Goal: Transaction & Acquisition: Book appointment/travel/reservation

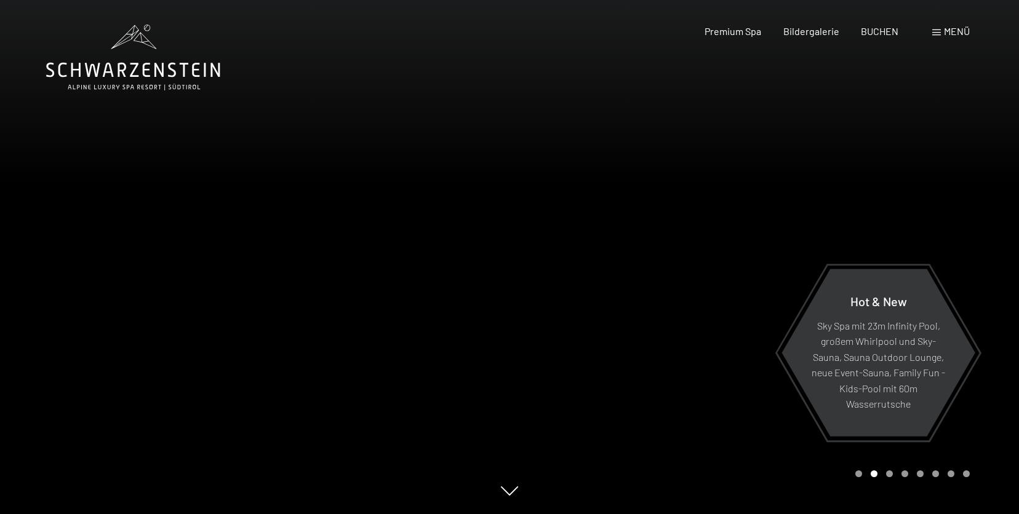
click at [944, 30] on span "Menü" at bounding box center [957, 31] width 26 height 12
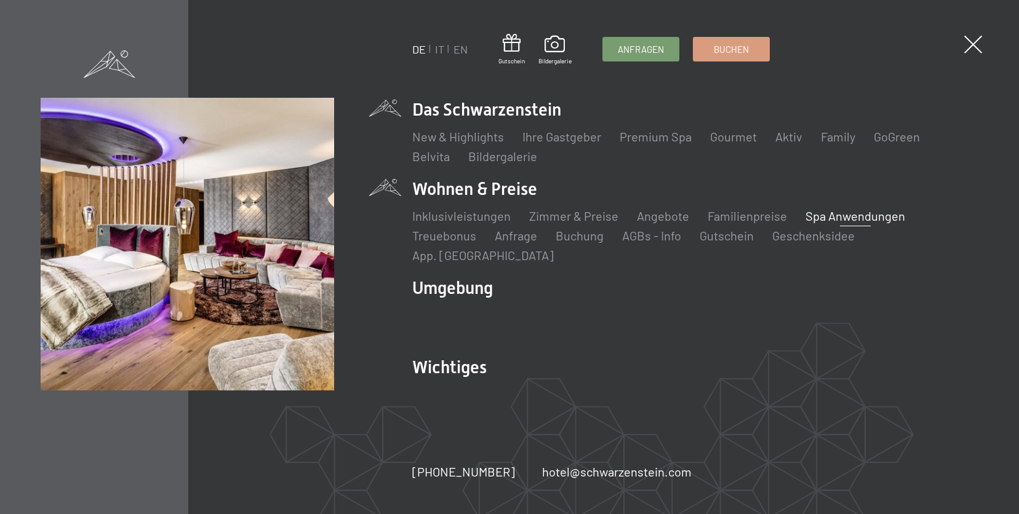
click at [827, 223] on link "Spa Anwendungen" at bounding box center [855, 216] width 100 height 15
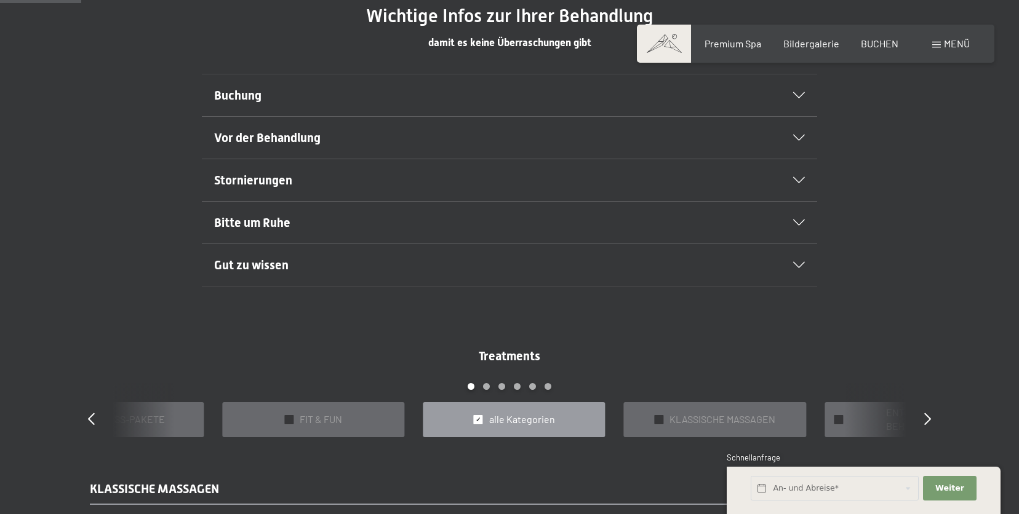
scroll to position [779, 0]
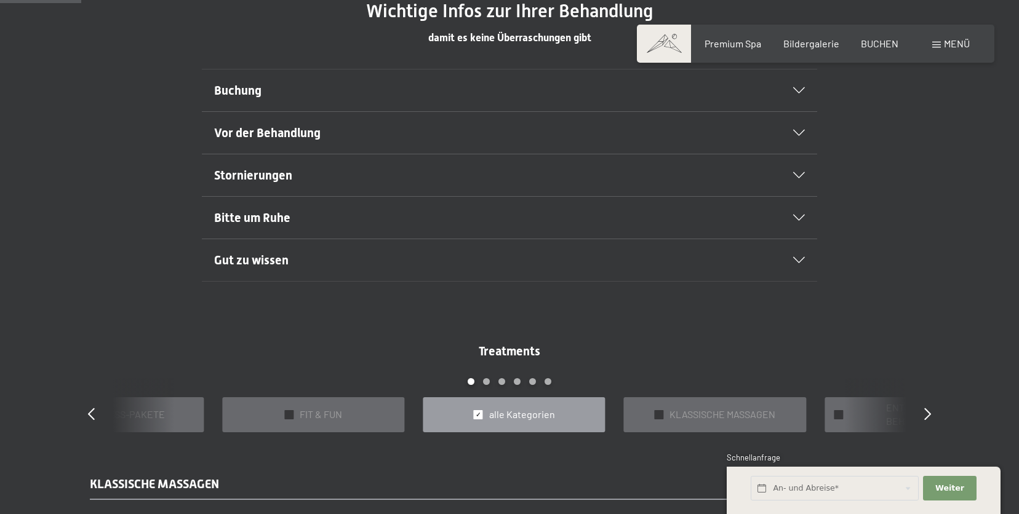
click at [801, 86] on div "Buchung" at bounding box center [509, 91] width 591 height 42
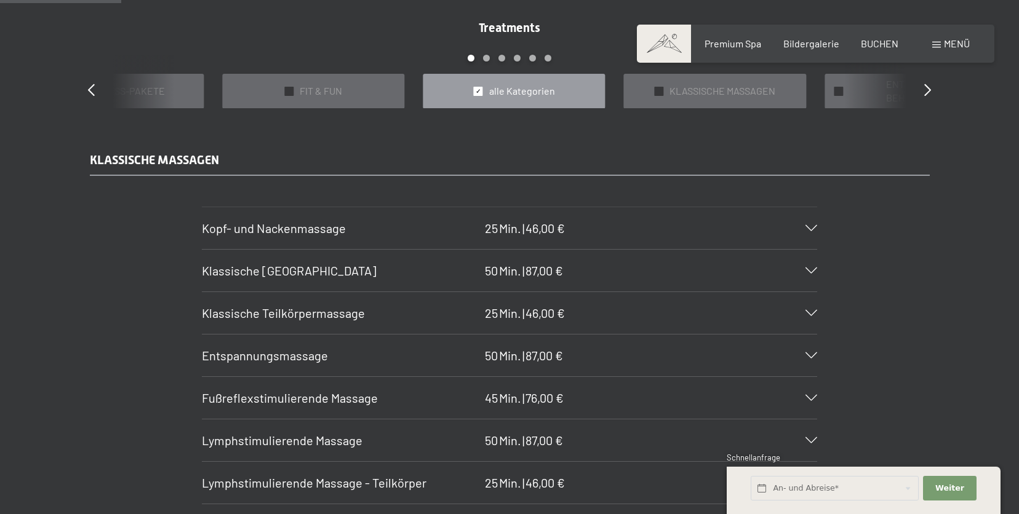
scroll to position [1168, 0]
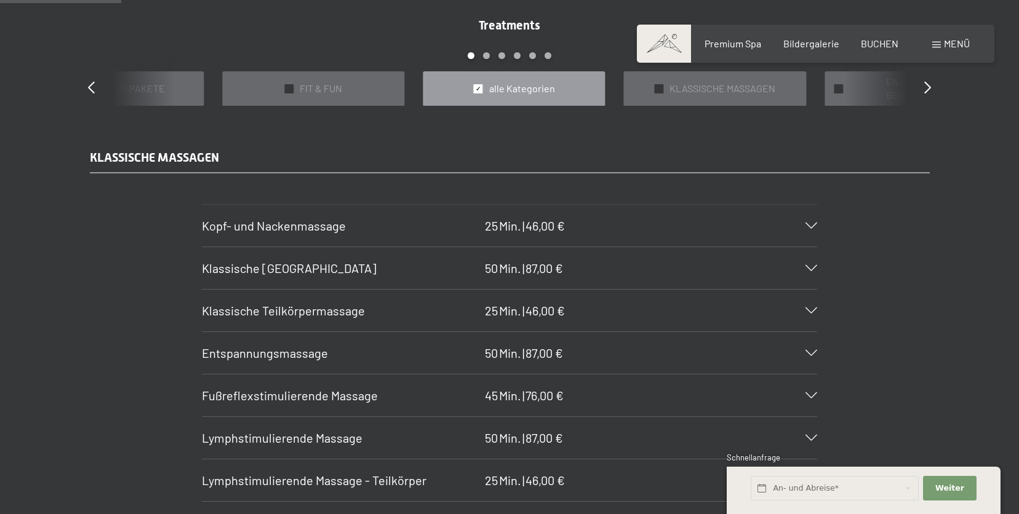
click at [681, 228] on div "[PERSON_NAME]- und Nackenmassage 25 Min. | 46,00 €" at bounding box center [509, 226] width 615 height 42
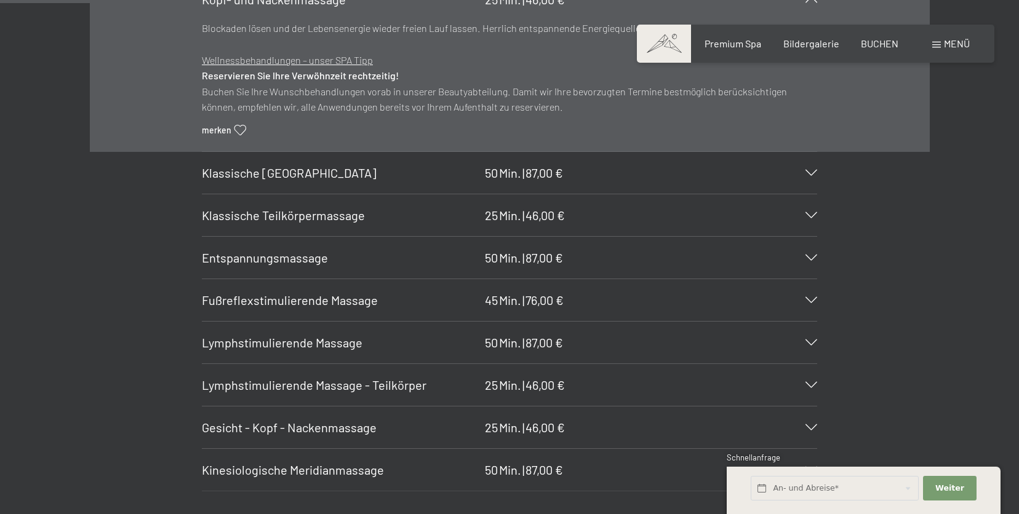
scroll to position [1395, 0]
click at [362, 175] on span "Klassische [GEOGRAPHIC_DATA]" at bounding box center [289, 172] width 175 height 15
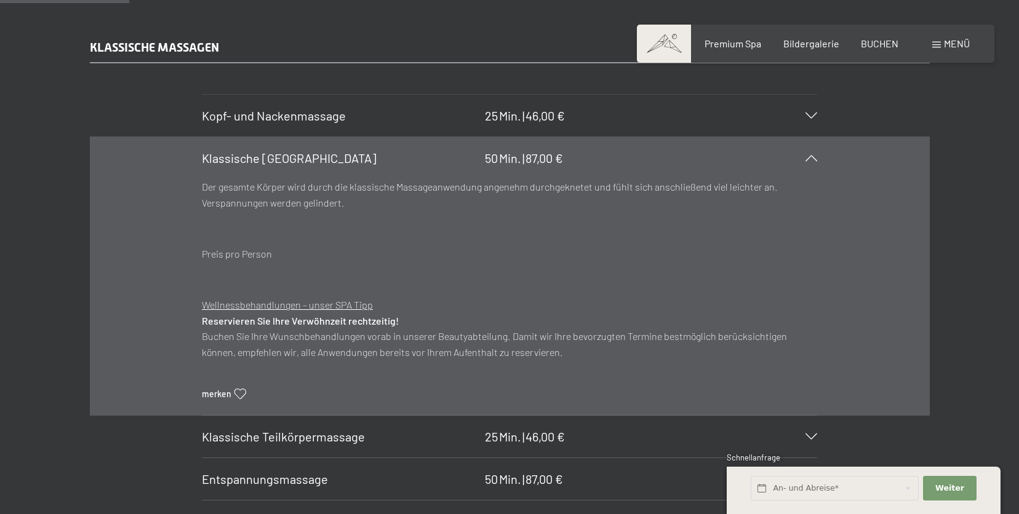
scroll to position [1270, 0]
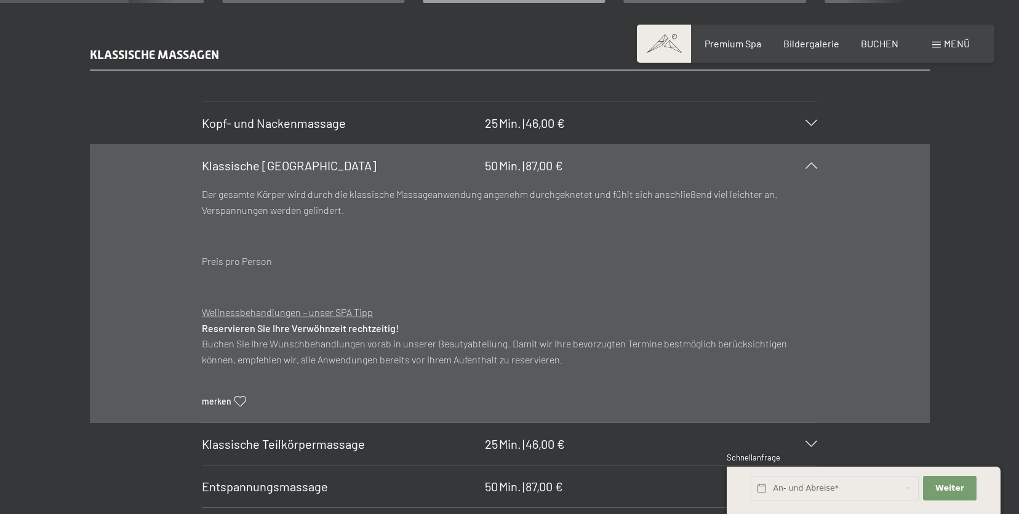
click at [456, 128] on h3 "Kopf- und Nackenmassage" at bounding box center [340, 122] width 277 height 17
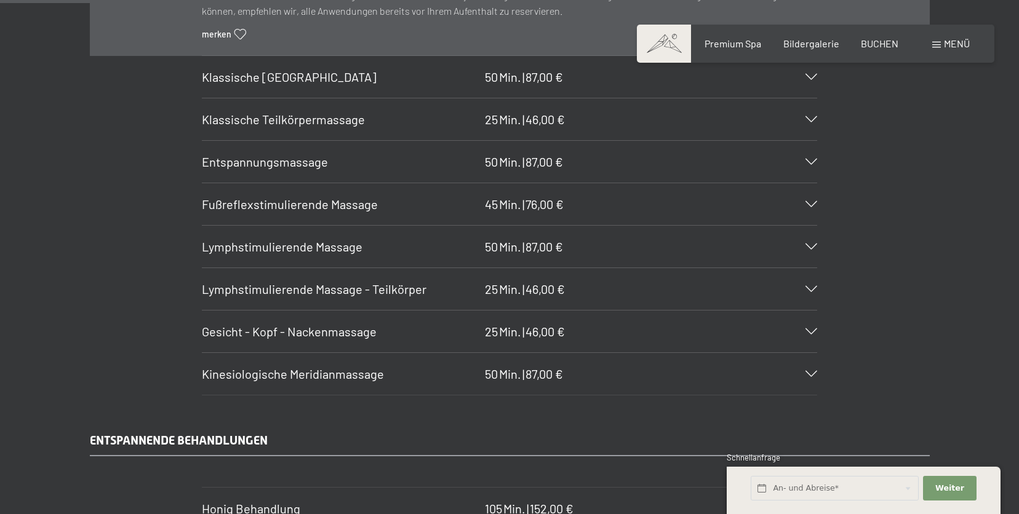
scroll to position [1491, 0]
click at [372, 291] on span "Lymphstimulierende Massage - Teilkörper" at bounding box center [314, 288] width 225 height 15
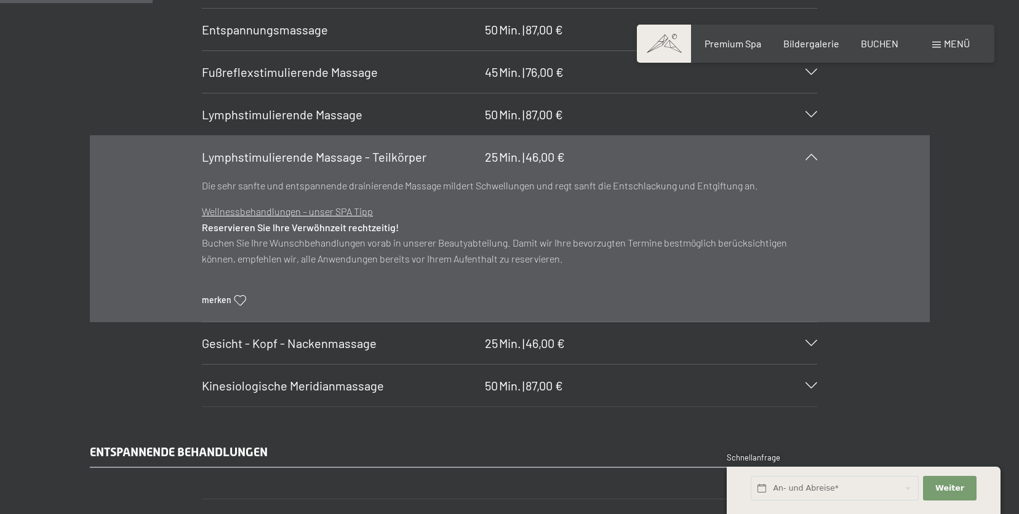
click at [409, 158] on span "Lymphstimulierende Massage - Teilkörper" at bounding box center [314, 156] width 225 height 15
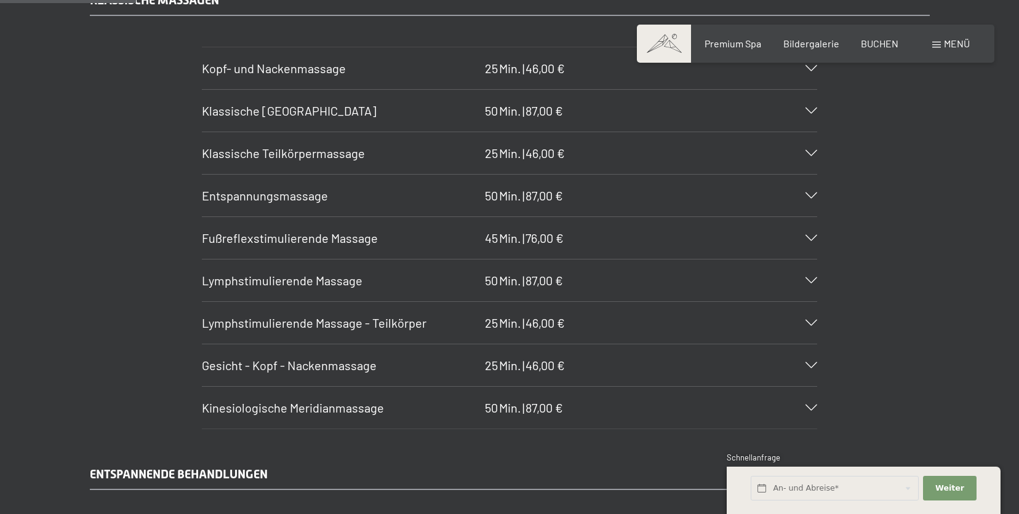
scroll to position [1311, 0]
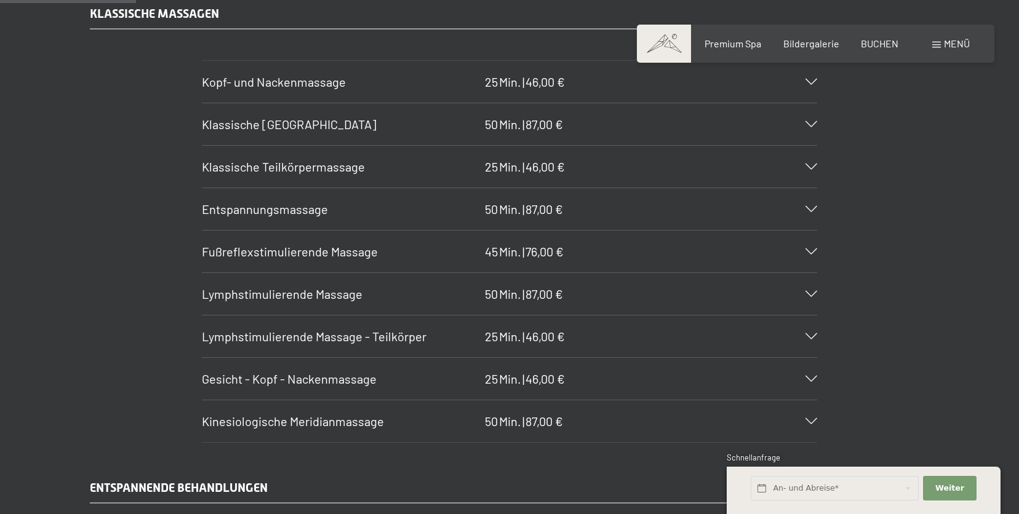
click at [404, 197] on div "Entspannungsmassage 50 Min. | 87,00 €" at bounding box center [509, 209] width 615 height 42
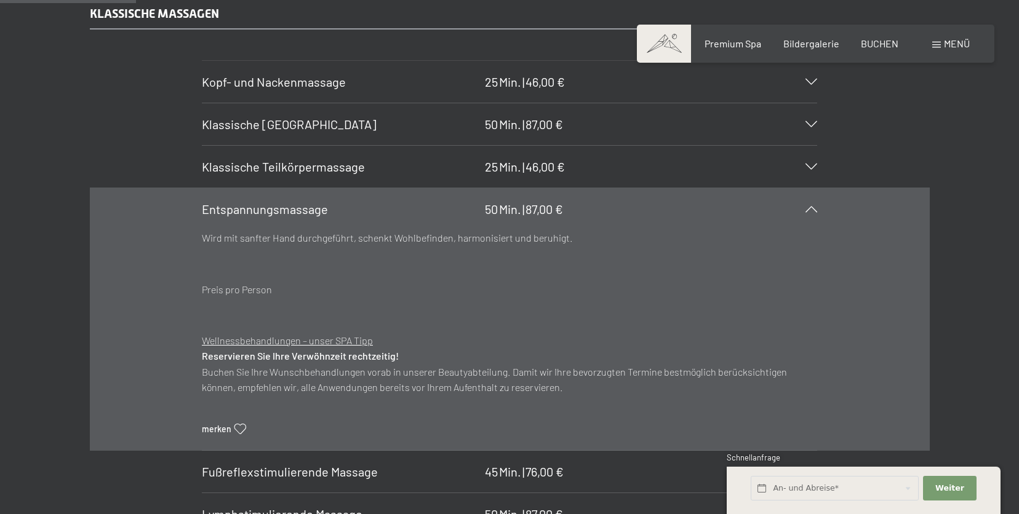
click at [402, 202] on h3 "Entspannungsmassage" at bounding box center [340, 209] width 277 height 17
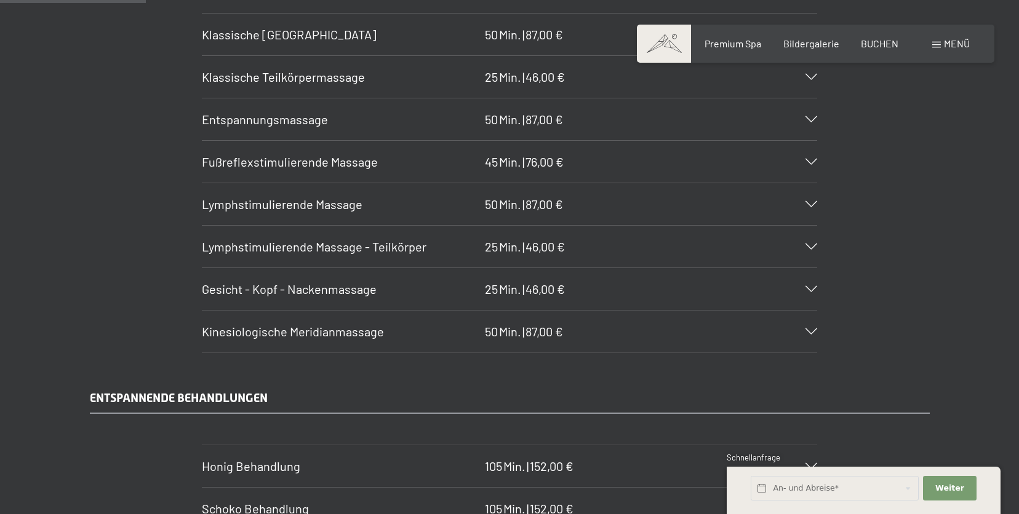
scroll to position [1409, 0]
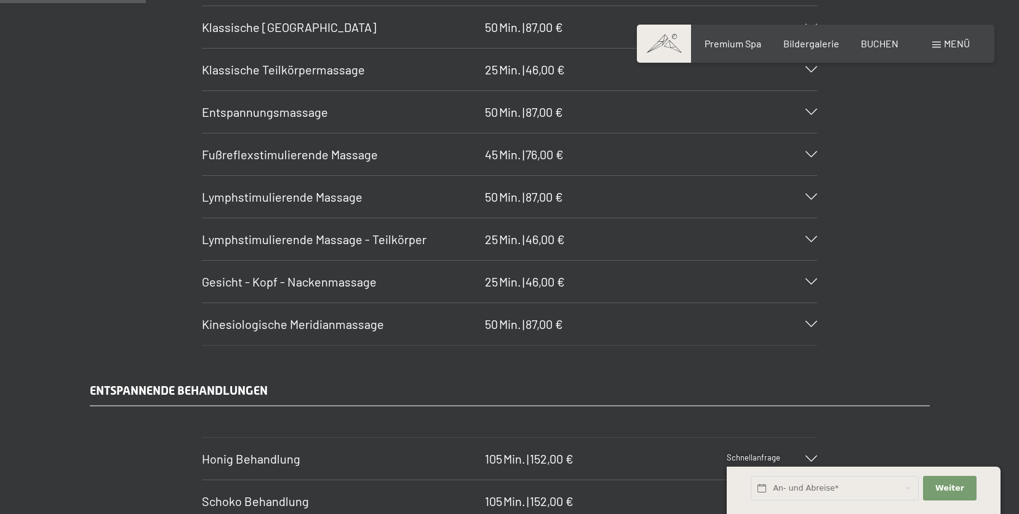
click at [416, 276] on h3 "Gesicht - Kopf - Nackenmassage" at bounding box center [340, 281] width 277 height 17
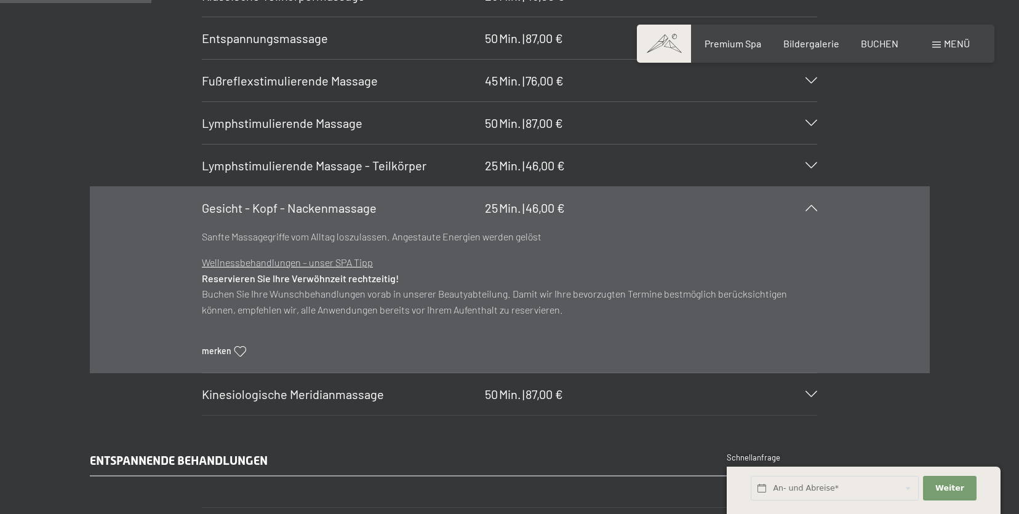
scroll to position [1479, 0]
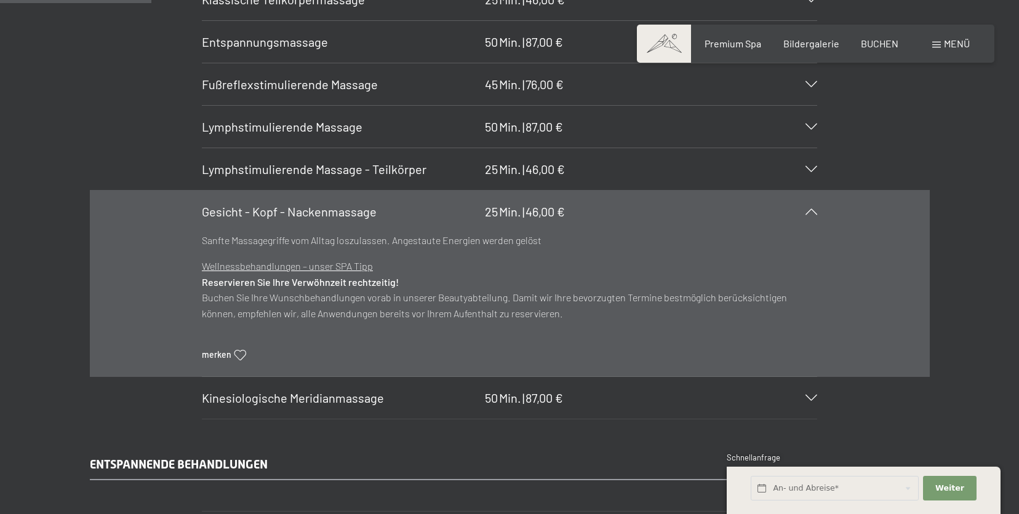
click at [428, 203] on h3 "Gesicht - Kopf - Nackenmassage" at bounding box center [340, 211] width 277 height 17
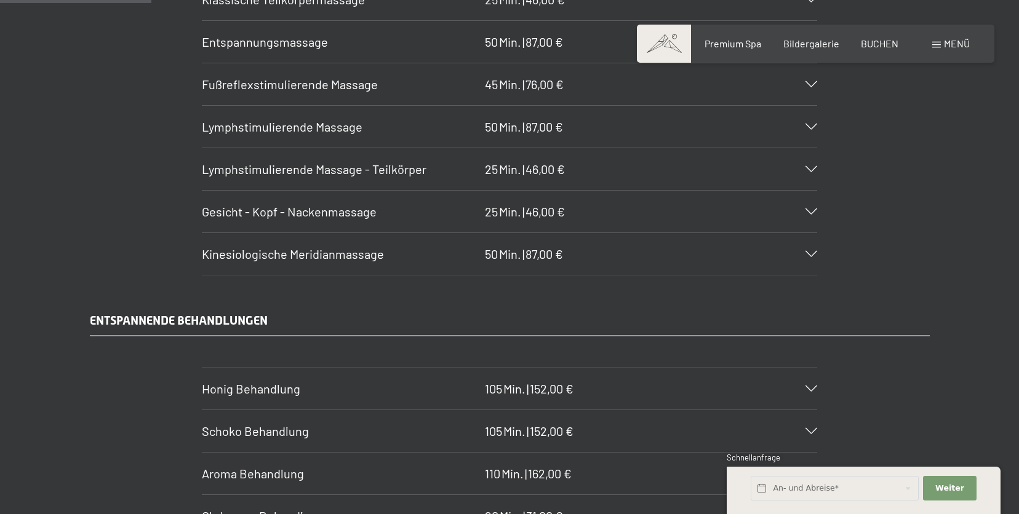
click at [429, 217] on h3 "Gesicht - Kopf - Nackenmassage" at bounding box center [340, 211] width 277 height 17
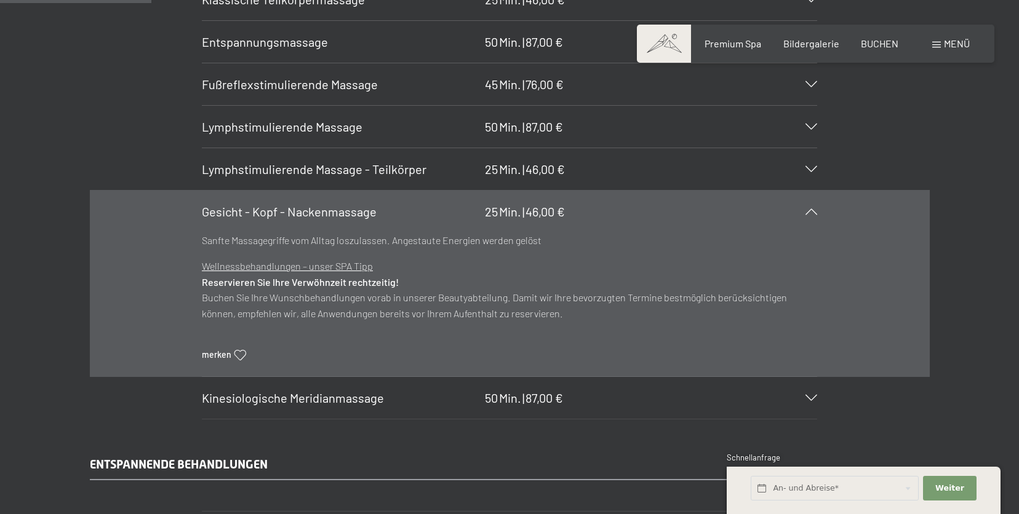
click at [429, 217] on h3 "Gesicht - Kopf - Nackenmassage" at bounding box center [340, 211] width 277 height 17
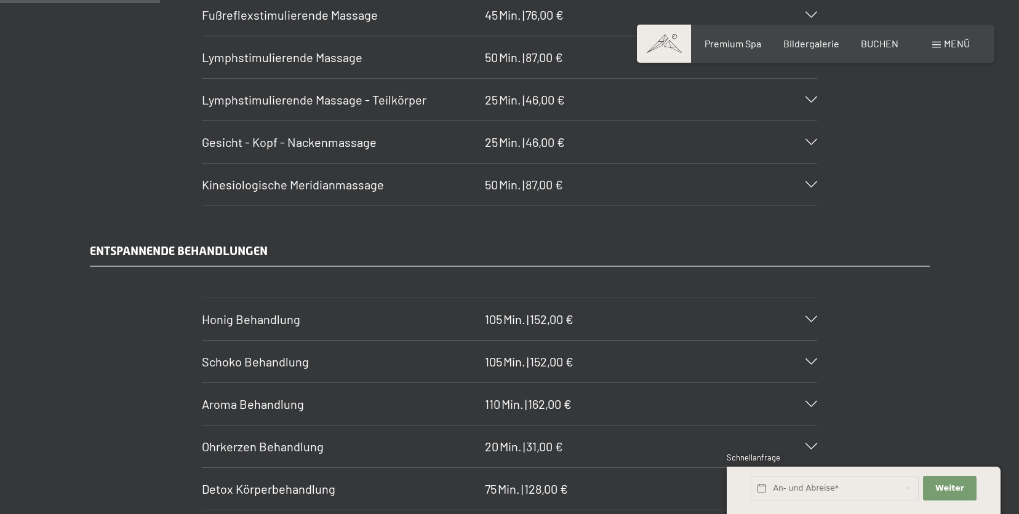
scroll to position [1551, 0]
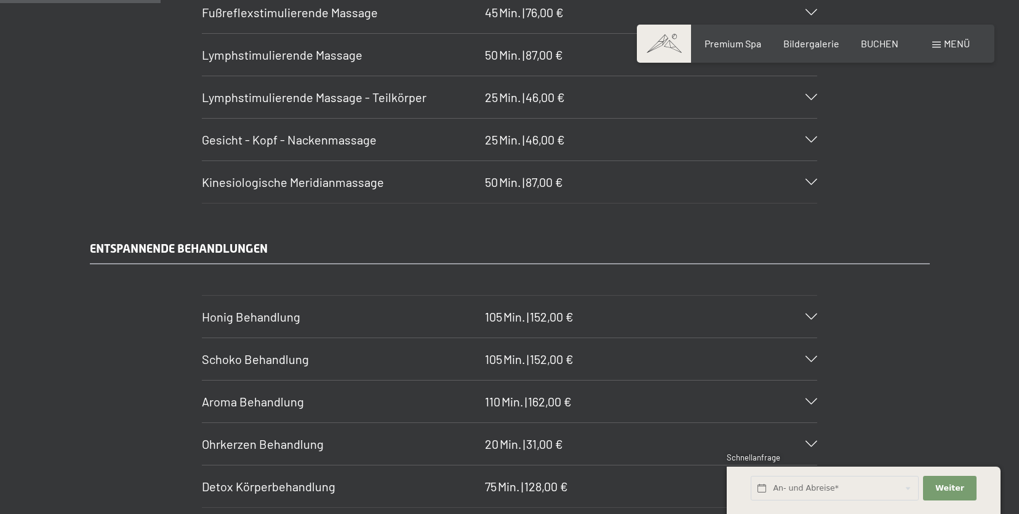
click at [439, 175] on h3 "Kinesiologische Meridianmassage" at bounding box center [340, 181] width 277 height 17
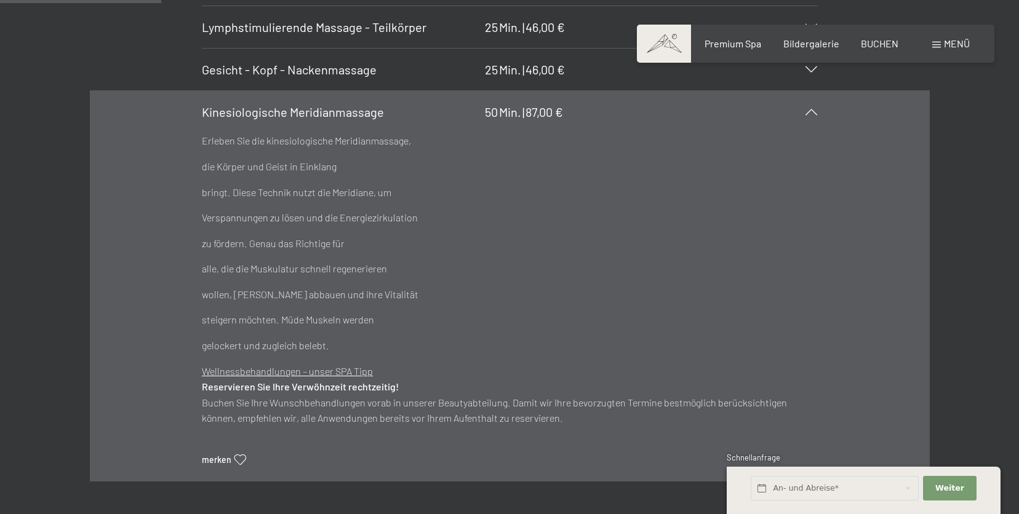
scroll to position [1635, 0]
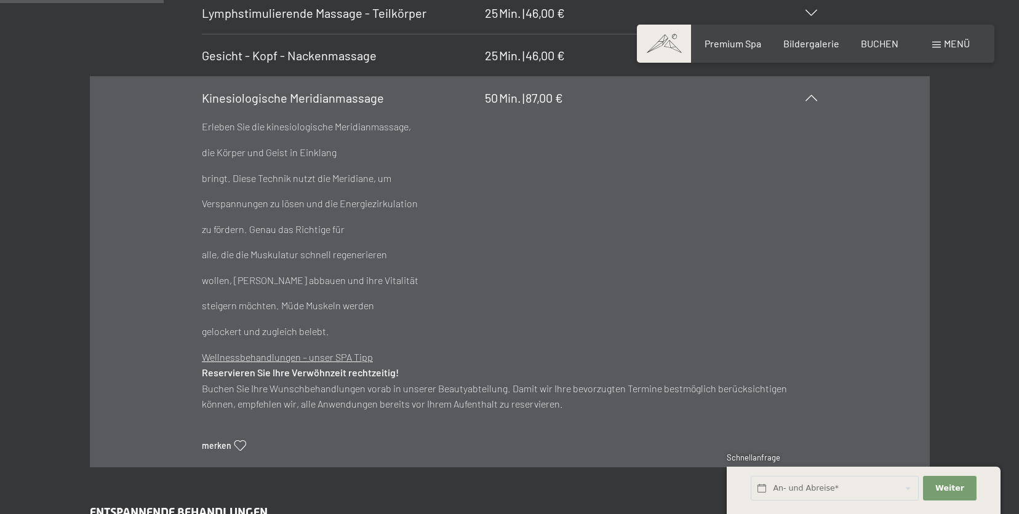
click at [440, 99] on h3 "Kinesiologische Meridianmassage" at bounding box center [340, 97] width 277 height 17
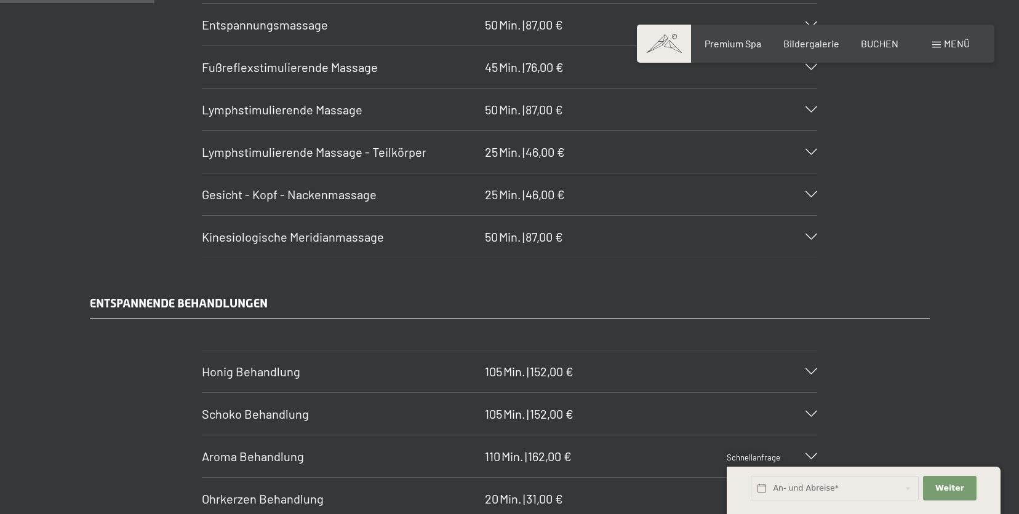
scroll to position [1476, 0]
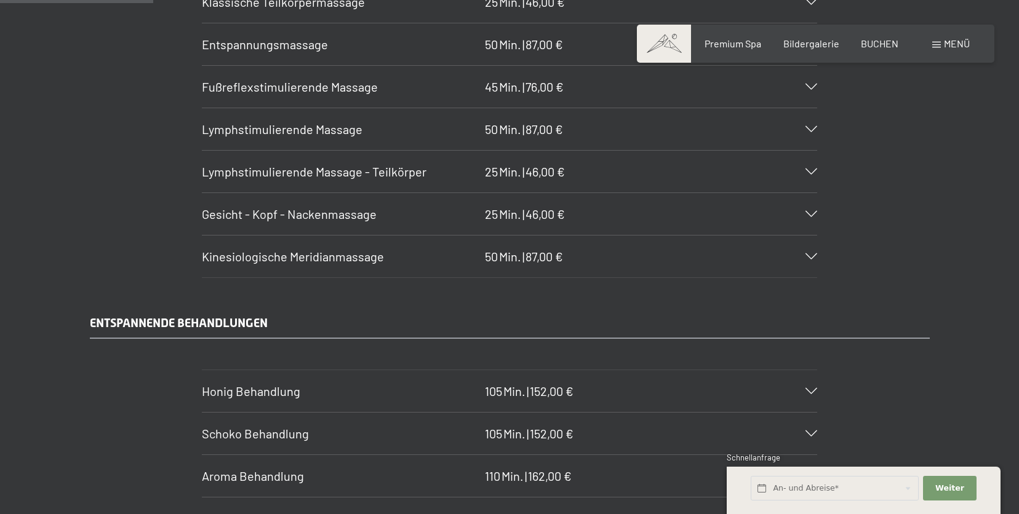
click at [455, 218] on h3 "Gesicht - Kopf - Nackenmassage" at bounding box center [340, 213] width 277 height 17
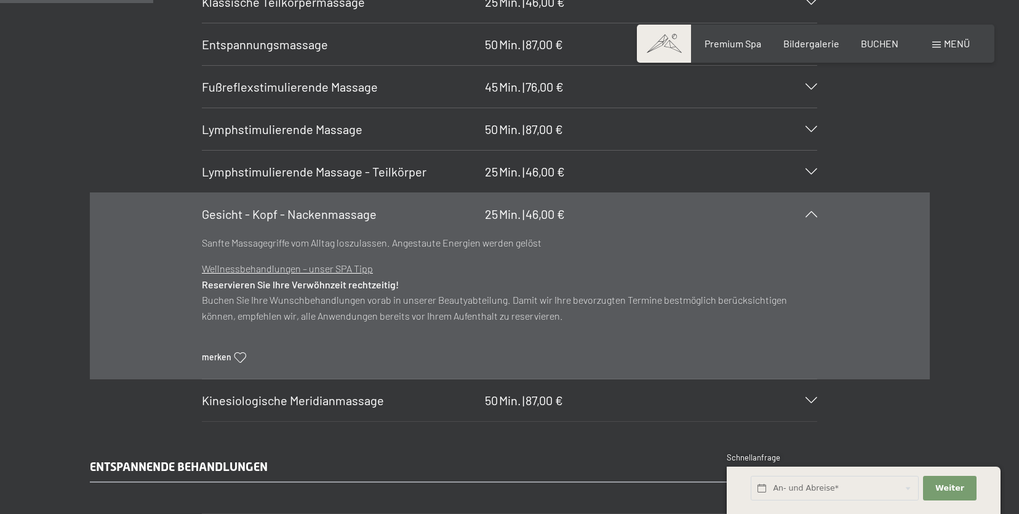
click at [456, 218] on h3 "Gesicht - Kopf - Nackenmassage" at bounding box center [340, 213] width 277 height 17
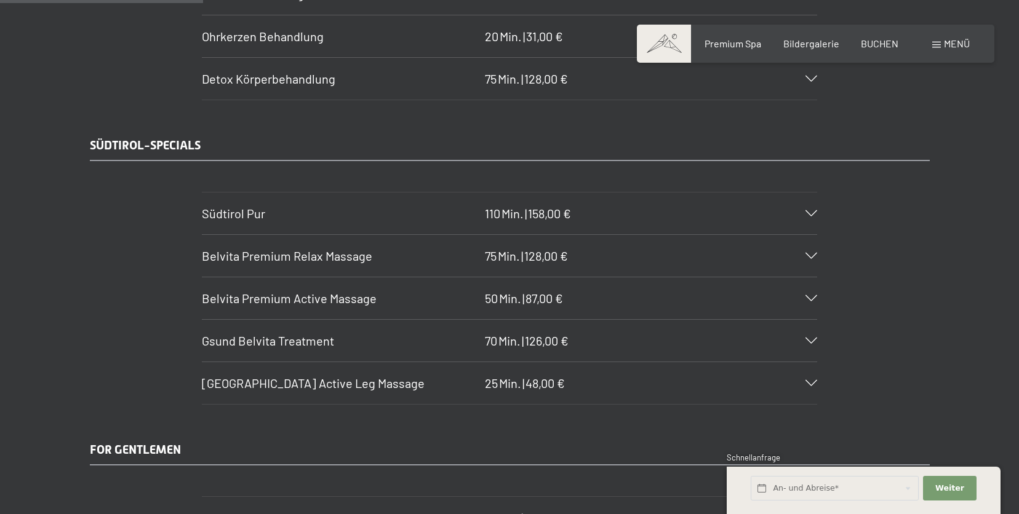
scroll to position [1959, 0]
click at [391, 215] on h3 "Südtirol Pur" at bounding box center [340, 212] width 277 height 17
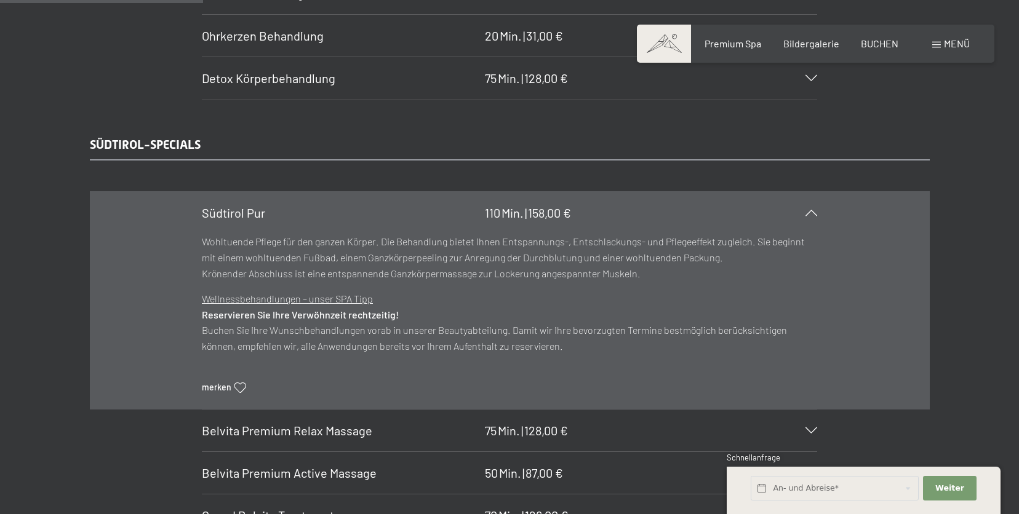
click at [391, 215] on h3 "Südtirol Pur" at bounding box center [340, 212] width 277 height 17
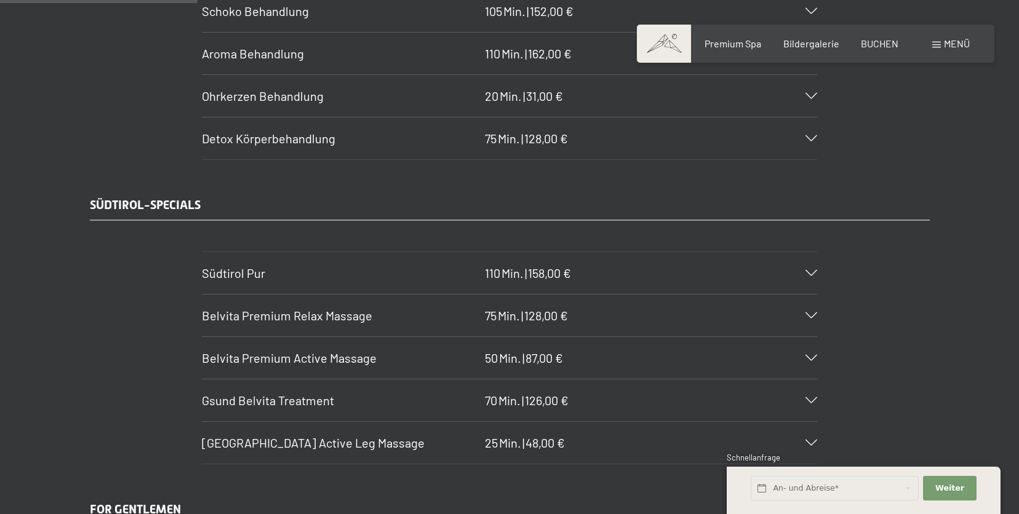
scroll to position [1898, 0]
